Goal: Information Seeking & Learning: Find specific fact

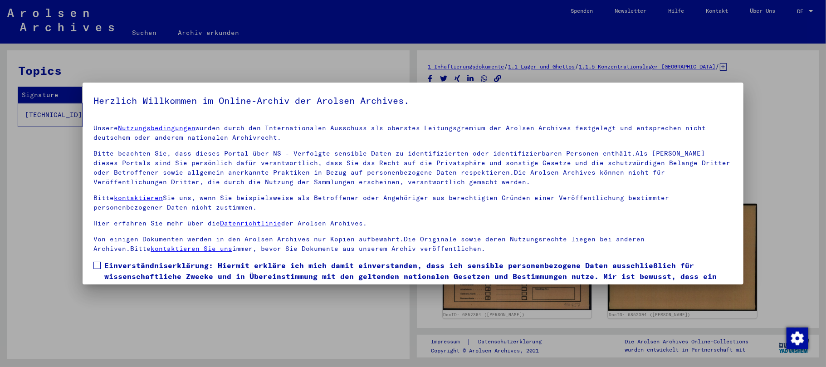
click at [96, 264] on span at bounding box center [96, 265] width 7 height 7
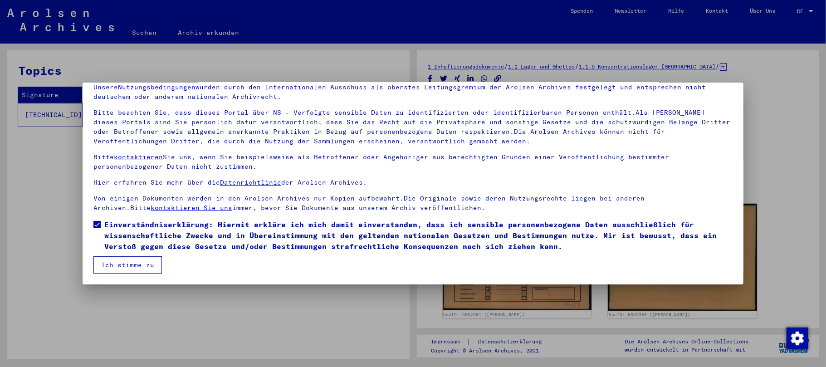
click at [117, 265] on button "Ich stimme zu" at bounding box center [127, 264] width 69 height 17
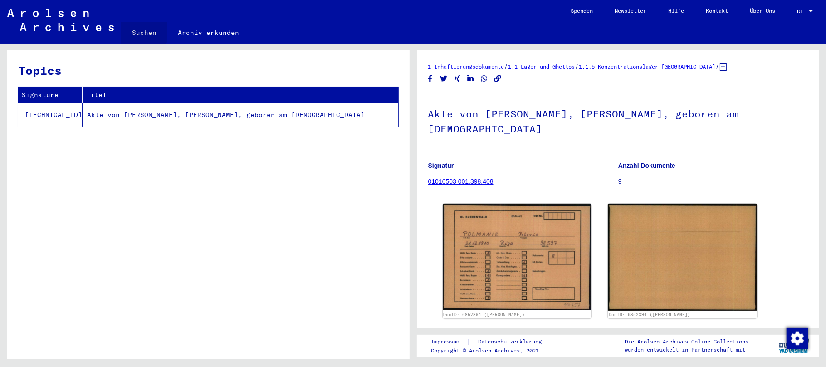
click at [138, 32] on link "Suchen" at bounding box center [144, 33] width 46 height 22
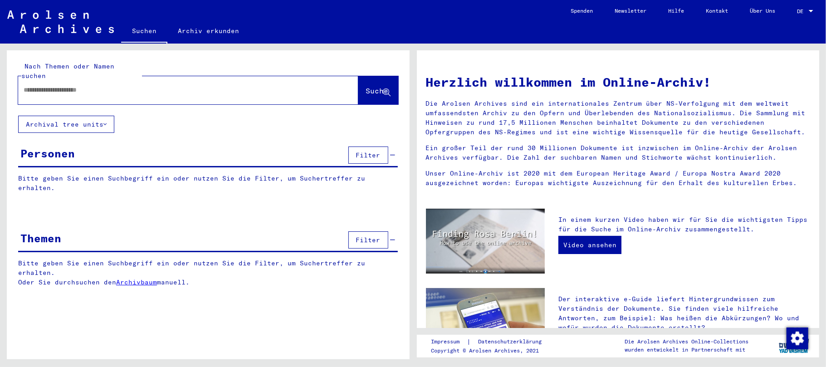
click at [71, 85] on input "text" at bounding box center [178, 90] width 308 height 10
type input "*********"
click at [214, 133] on div "Nach Themen oder Namen suchen ********* close Suche Archival tree units Persone…" at bounding box center [208, 175] width 403 height 250
click at [367, 86] on span "Suche" at bounding box center [377, 90] width 23 height 9
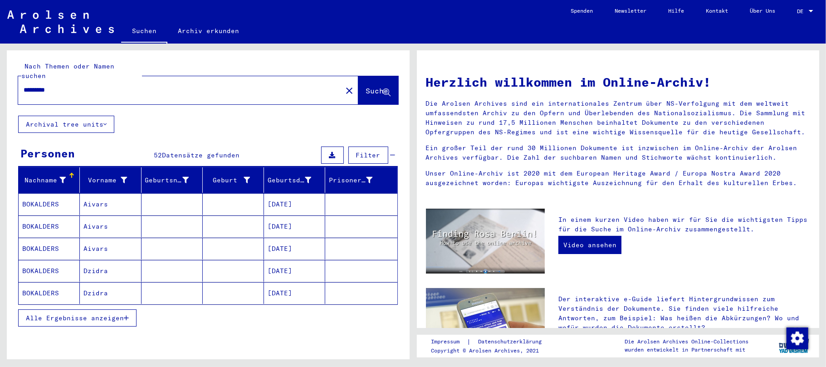
click at [241, 282] on mat-cell at bounding box center [233, 293] width 61 height 22
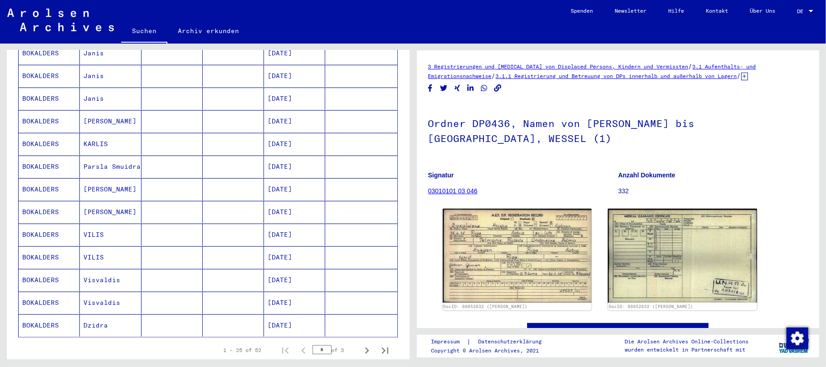
scroll to position [484, 0]
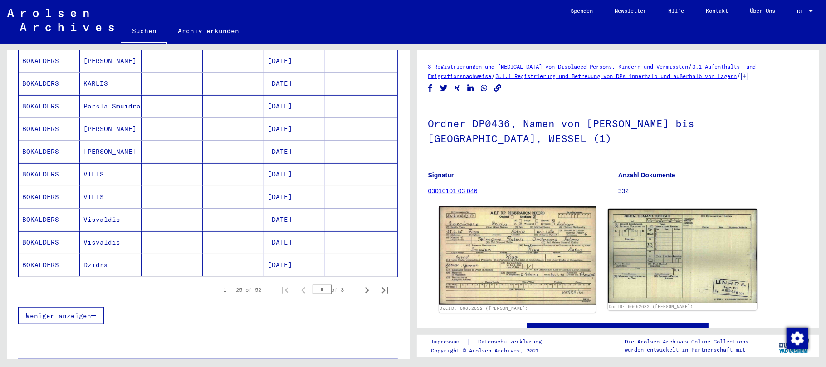
click at [478, 270] on img at bounding box center [517, 255] width 157 height 98
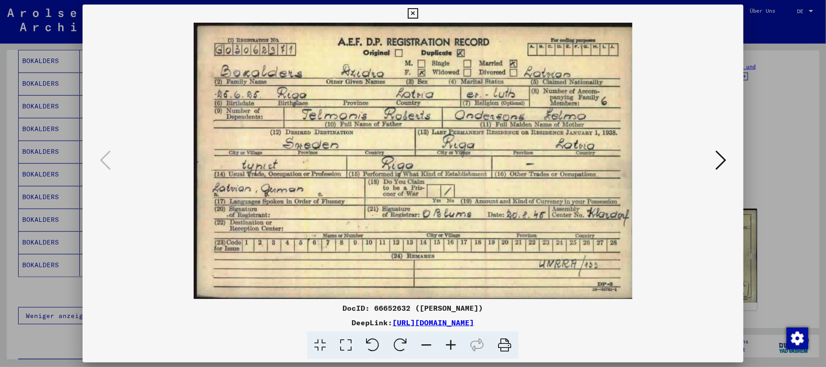
click at [416, 14] on icon at bounding box center [413, 13] width 10 height 11
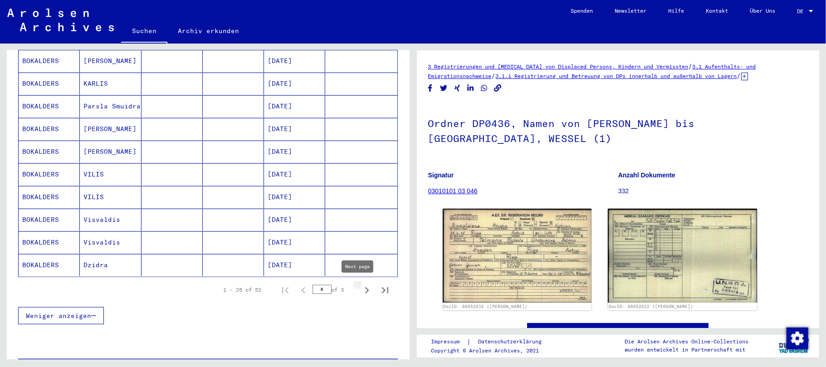
click at [365, 289] on icon "Next page" at bounding box center [367, 290] width 4 height 6
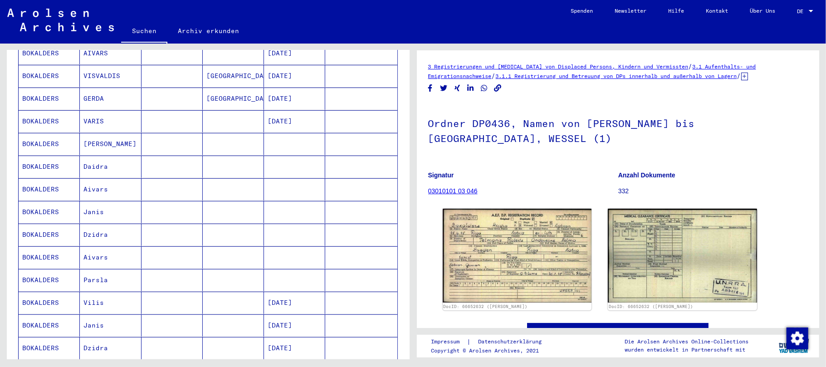
scroll to position [302, 0]
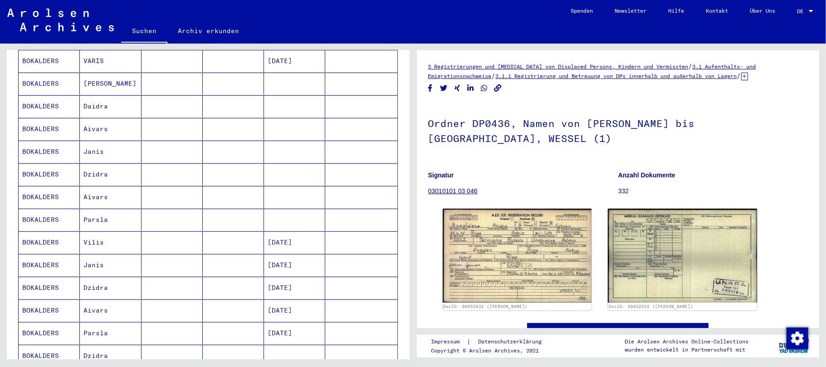
click at [309, 289] on mat-cell "[DATE]" at bounding box center [294, 288] width 61 height 22
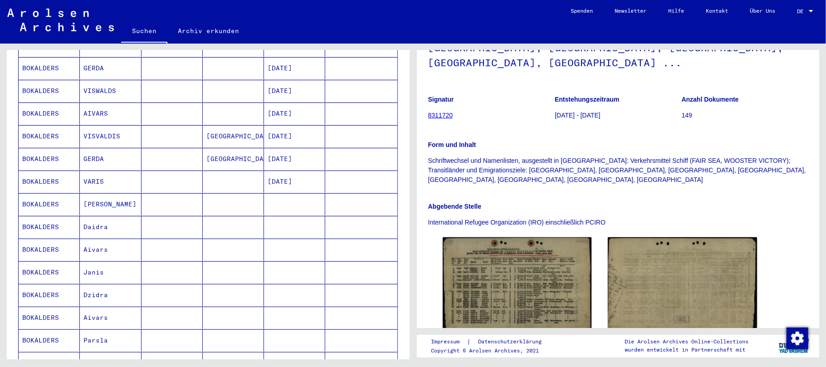
scroll to position [121, 0]
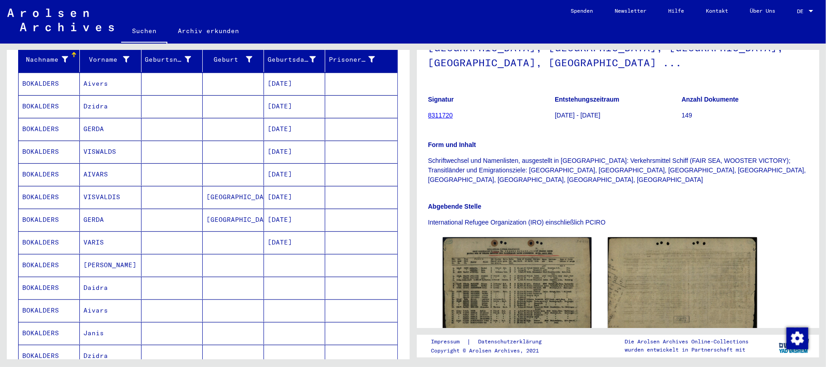
click at [306, 98] on mat-cell "[DATE]" at bounding box center [294, 106] width 61 height 22
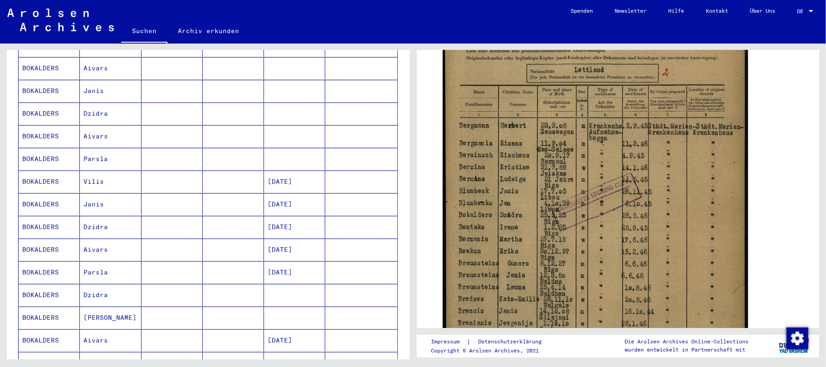
scroll to position [583, 0]
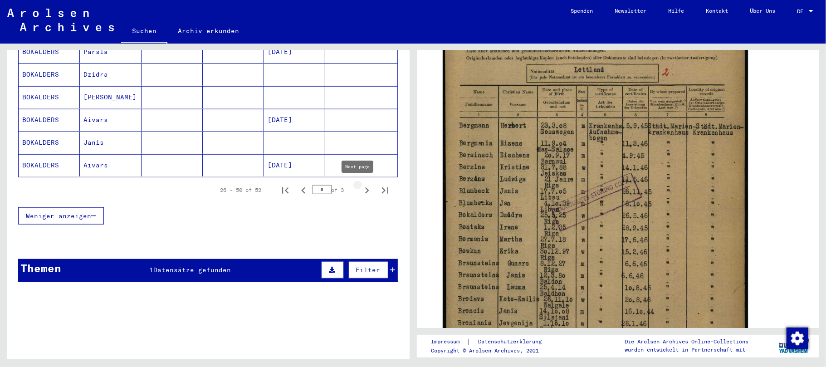
click at [361, 188] on icon "Next page" at bounding box center [367, 190] width 13 height 13
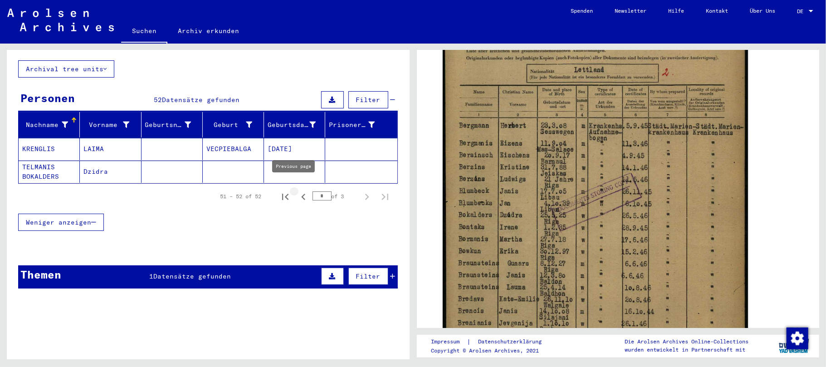
click at [297, 191] on icon "Previous page" at bounding box center [303, 197] width 13 height 13
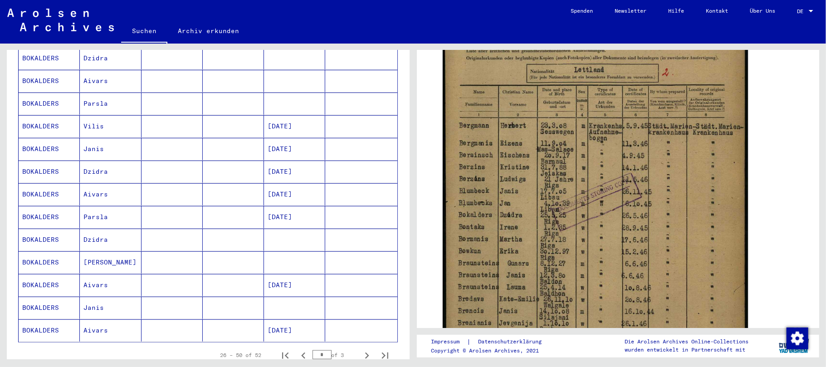
scroll to position [539, 0]
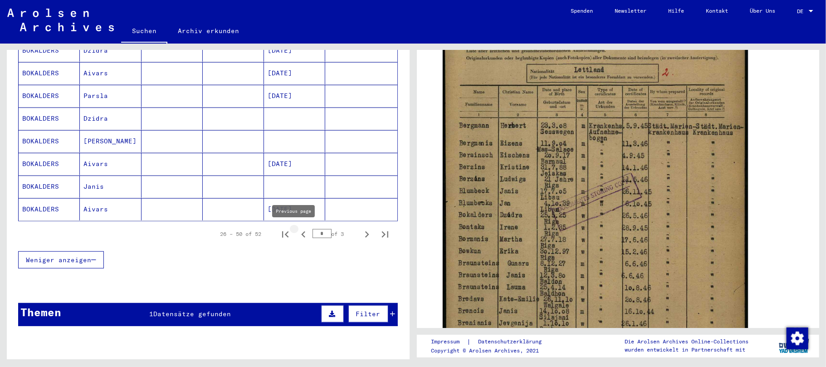
click at [297, 232] on icon "Previous page" at bounding box center [303, 234] width 13 height 13
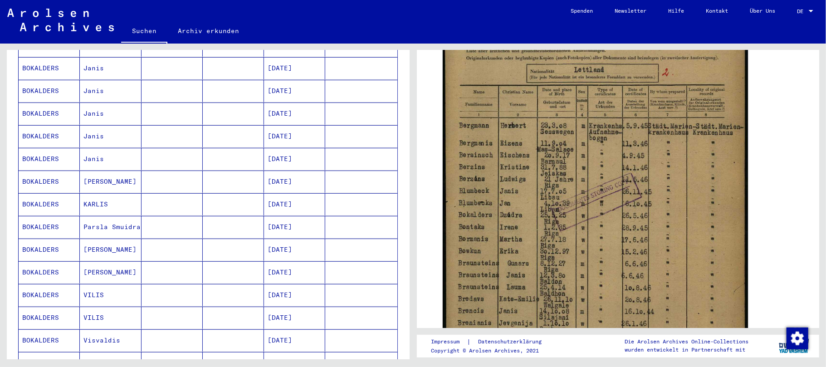
scroll to position [544, 0]
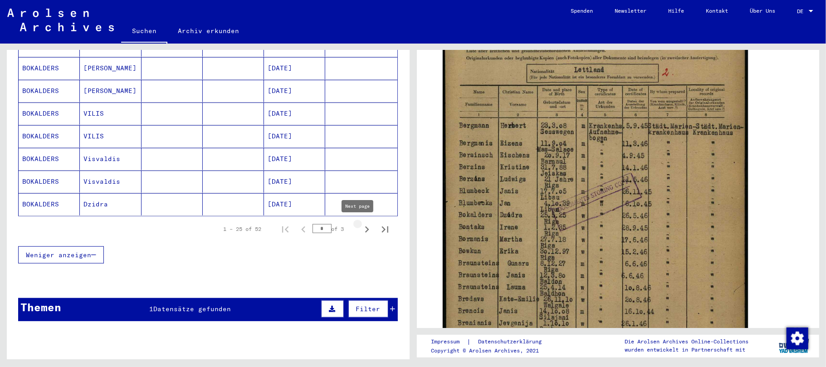
click at [361, 227] on icon "Next page" at bounding box center [367, 229] width 13 height 13
type input "*"
